Goal: Task Accomplishment & Management: Manage account settings

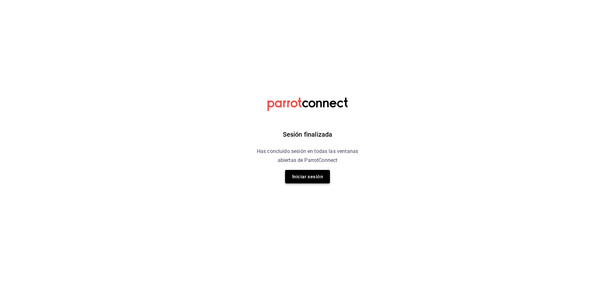
click at [309, 180] on button "Iniciar sesión" at bounding box center [307, 176] width 45 height 13
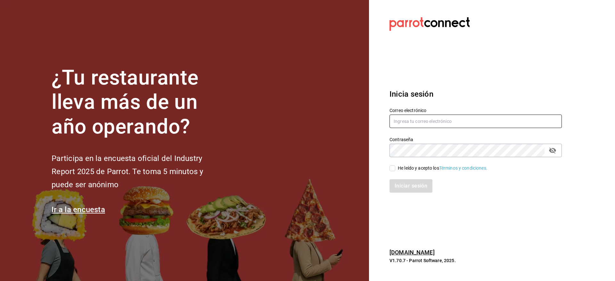
type input "daniel.pina@grupocosteno.com"
click at [393, 171] on input "He leído y acepto los Términos y condiciones." at bounding box center [393, 169] width 6 height 6
checkbox input "true"
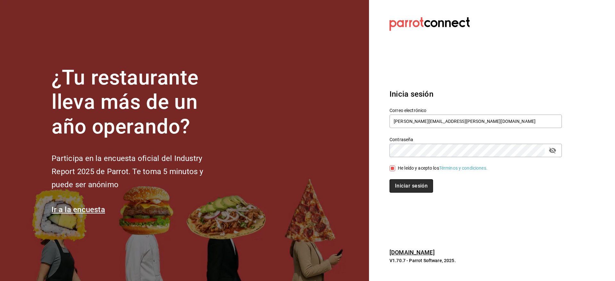
click at [398, 187] on button "Iniciar sesión" at bounding box center [412, 186] width 44 height 13
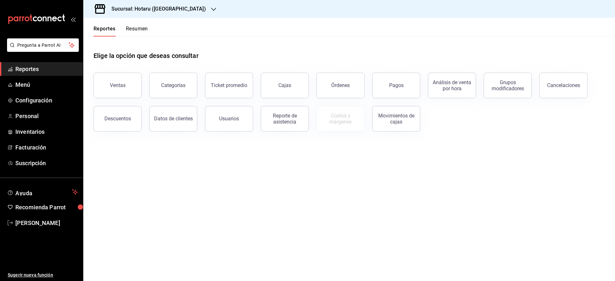
click at [162, 10] on h3 "Sucursal: Hotaru ([GEOGRAPHIC_DATA])" at bounding box center [156, 9] width 100 height 8
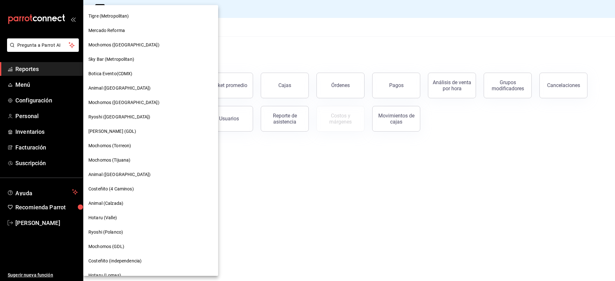
scroll to position [58, 0]
click at [104, 144] on span "Mochomos (Torreon)" at bounding box center [109, 144] width 43 height 7
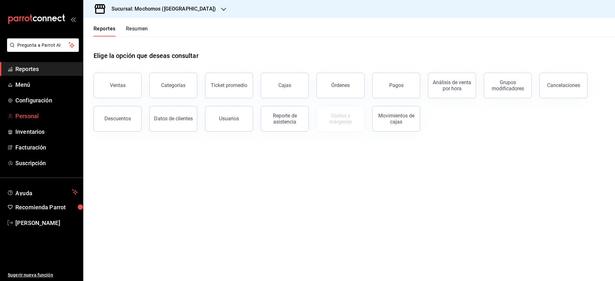
click at [33, 119] on span "Personal" at bounding box center [46, 116] width 63 height 9
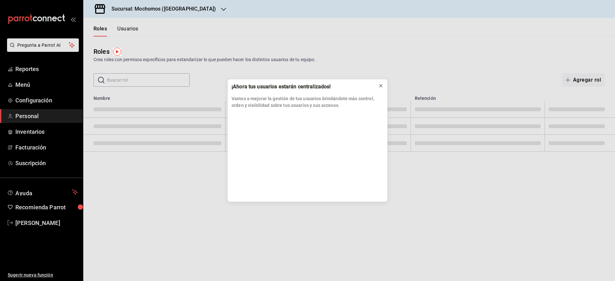
click at [384, 86] on button at bounding box center [381, 86] width 10 height 10
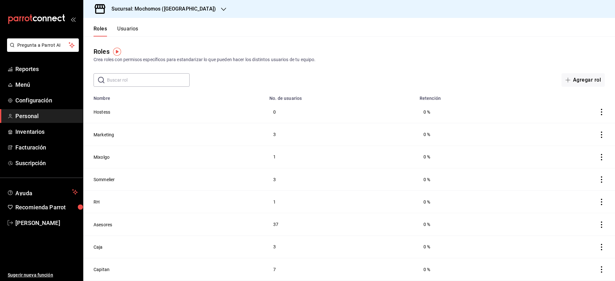
click at [125, 30] on button "Usuarios" at bounding box center [127, 31] width 21 height 11
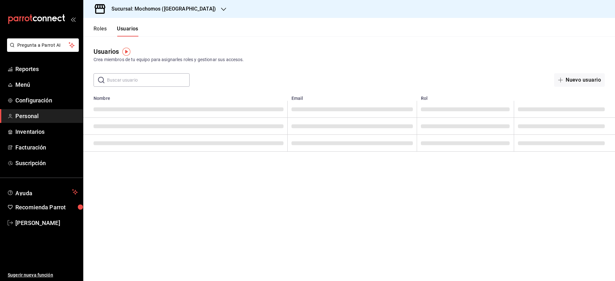
click at [152, 82] on input "text" at bounding box center [148, 80] width 83 height 13
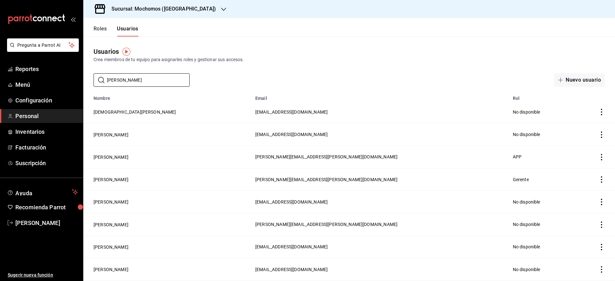
type input "[PERSON_NAME]"
click at [171, 7] on h3 "Sucursal: Mochomos ([GEOGRAPHIC_DATA])" at bounding box center [161, 9] width 110 height 8
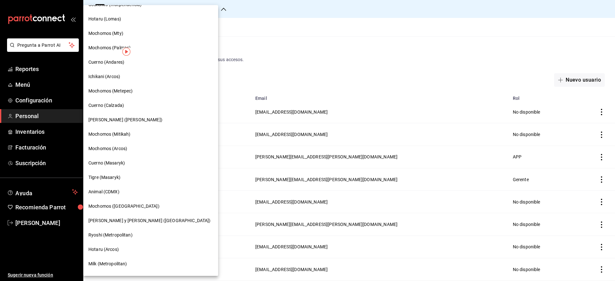
scroll to position [313, 0]
click at [107, 65] on div "Cuerno (Andares)" at bounding box center [150, 62] width 135 height 14
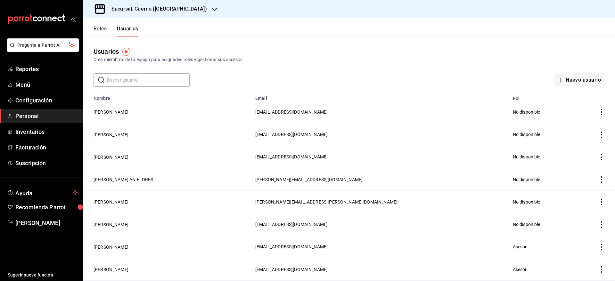
click at [171, 10] on h3 "Sucursal: Cuerno ([GEOGRAPHIC_DATA])" at bounding box center [156, 9] width 101 height 8
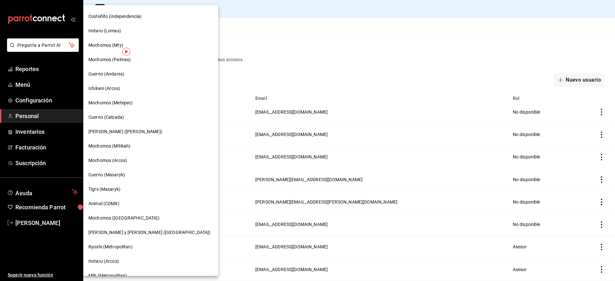
scroll to position [297, 0]
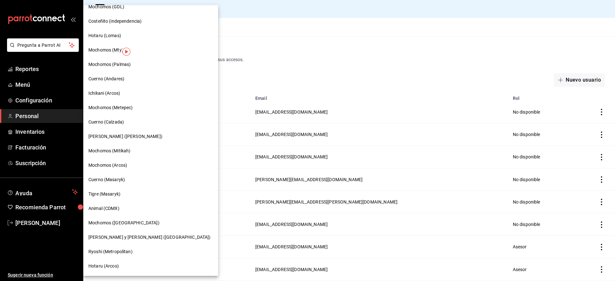
click at [110, 120] on span "Cuerno (Calzada)" at bounding box center [106, 122] width 36 height 7
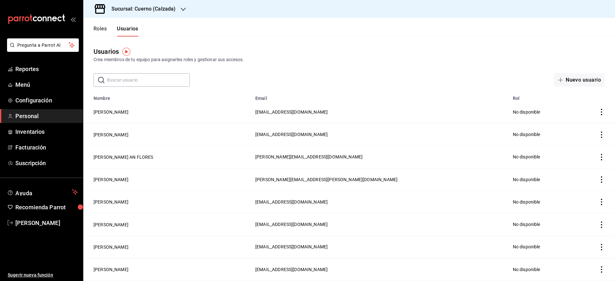
click at [118, 78] on input "text" at bounding box center [148, 80] width 83 height 13
type input "[PERSON_NAME]"
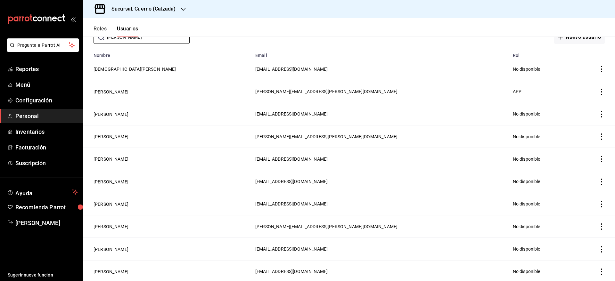
scroll to position [153, 0]
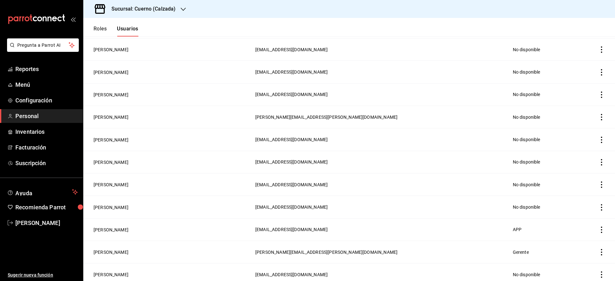
click at [167, 6] on h3 "Sucursal: Cuerno (Calzada)" at bounding box center [140, 9] width 69 height 8
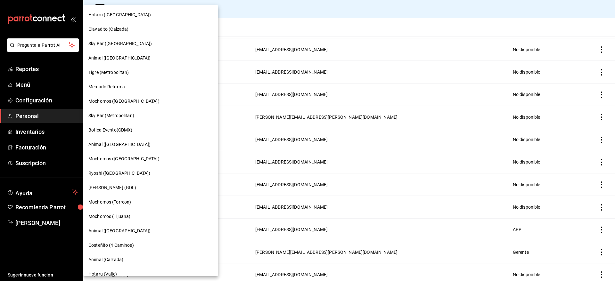
click at [130, 197] on div "Mochomos (Torreon)" at bounding box center [150, 202] width 135 height 14
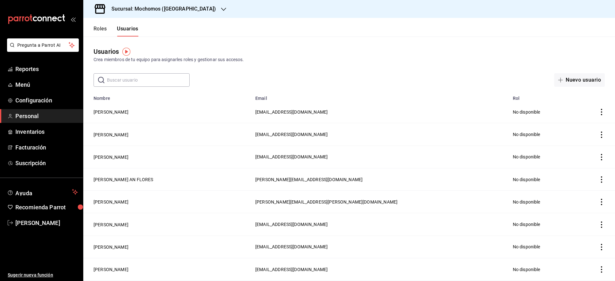
click at [123, 78] on input "text" at bounding box center [148, 80] width 83 height 13
type input "[PERSON_NAME]"
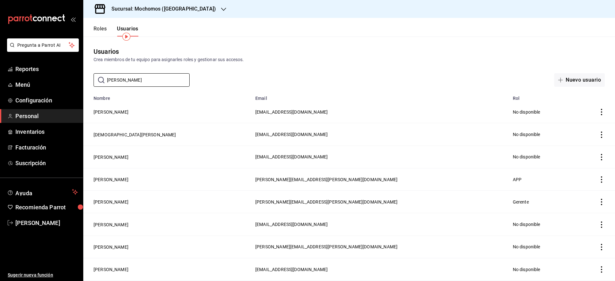
scroll to position [42, 0]
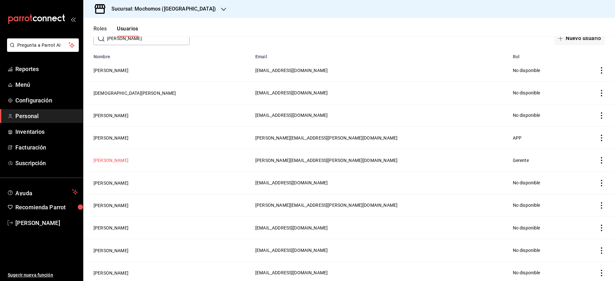
click at [129, 162] on button "[PERSON_NAME]" at bounding box center [111, 160] width 35 height 6
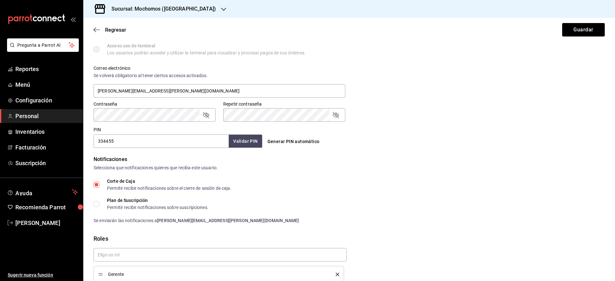
scroll to position [242, 0]
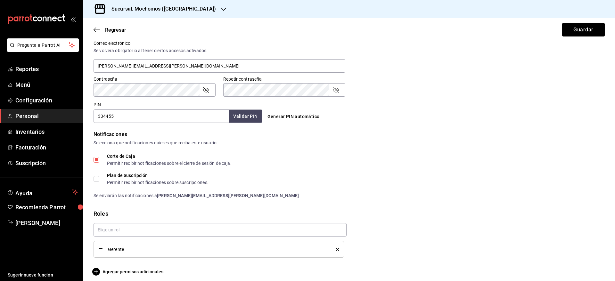
click at [155, 113] on input "334455" at bounding box center [161, 116] width 135 height 13
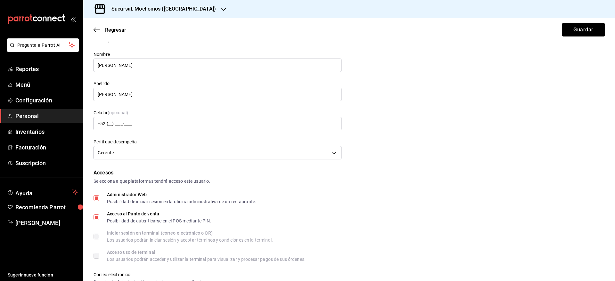
scroll to position [247, 0]
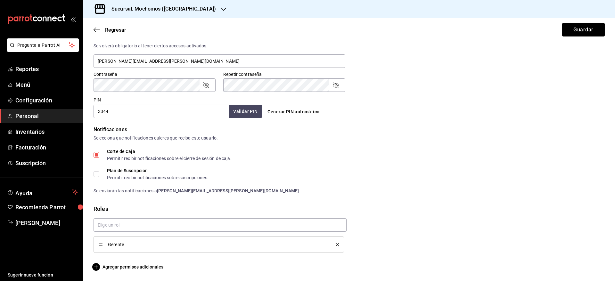
click at [336, 247] on icon "delete" at bounding box center [338, 245] width 4 height 4
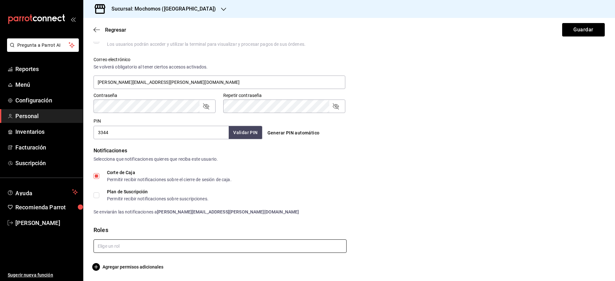
click at [300, 244] on input "text" at bounding box center [220, 246] width 253 height 13
click at [433, 163] on div "Notificaciones Selecciona que notificaciones quieres que reciba este usuario. C…" at bounding box center [350, 181] width 512 height 69
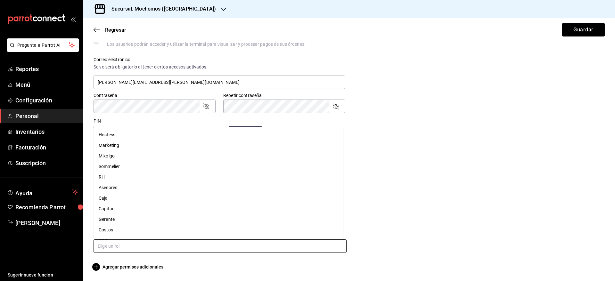
click at [268, 250] on input "text" at bounding box center [220, 246] width 253 height 13
click at [194, 221] on li "Gerente" at bounding box center [219, 219] width 250 height 11
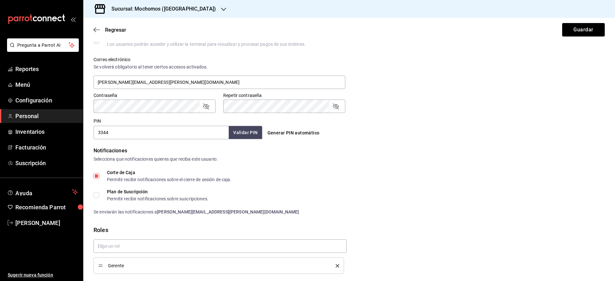
click at [189, 135] on input "3344" at bounding box center [161, 132] width 135 height 13
type input "334455"
click at [573, 26] on button "Guardar" at bounding box center [584, 29] width 43 height 13
